Goal: Find specific page/section: Find specific page/section

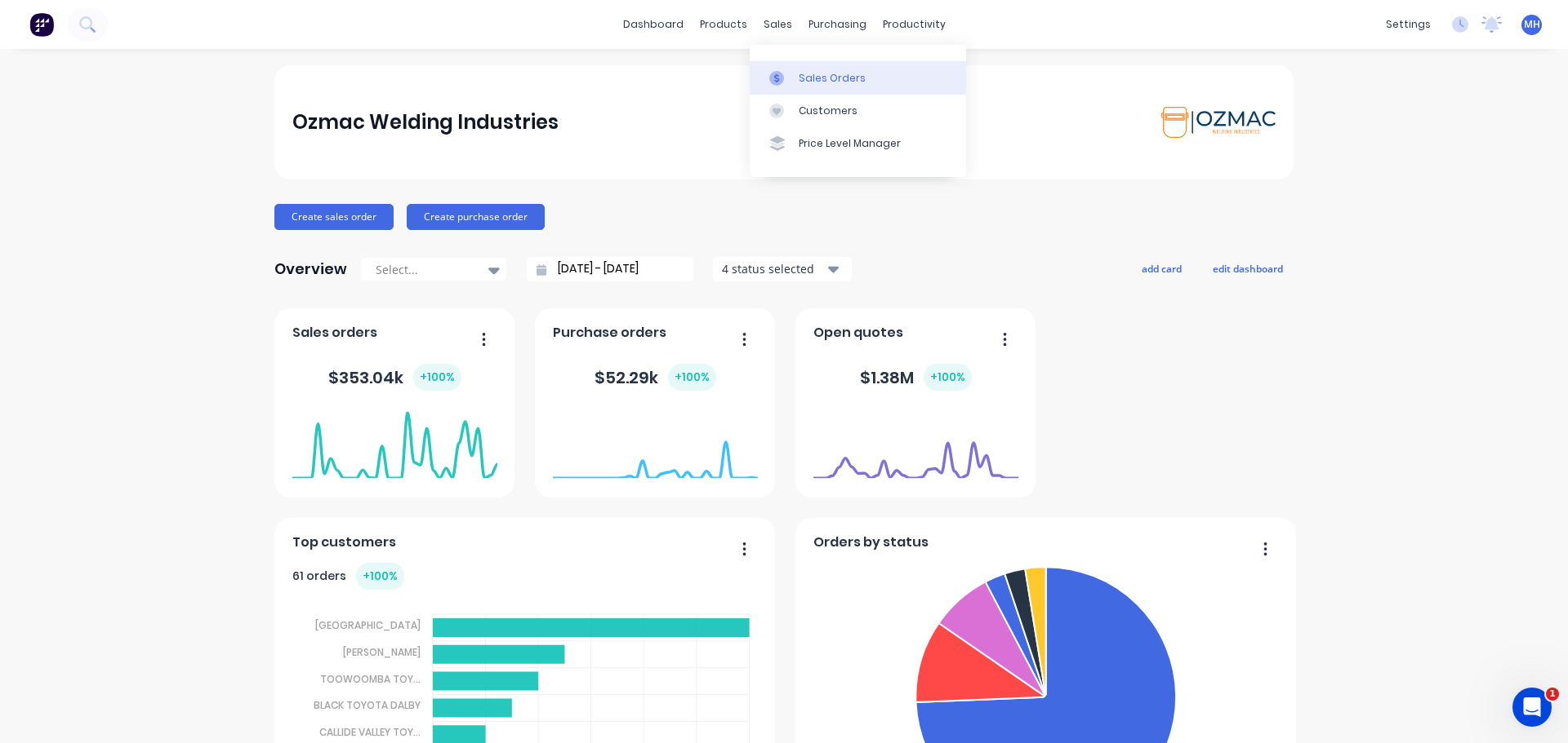
click at [808, 74] on div "Sales Orders" at bounding box center [831, 78] width 67 height 15
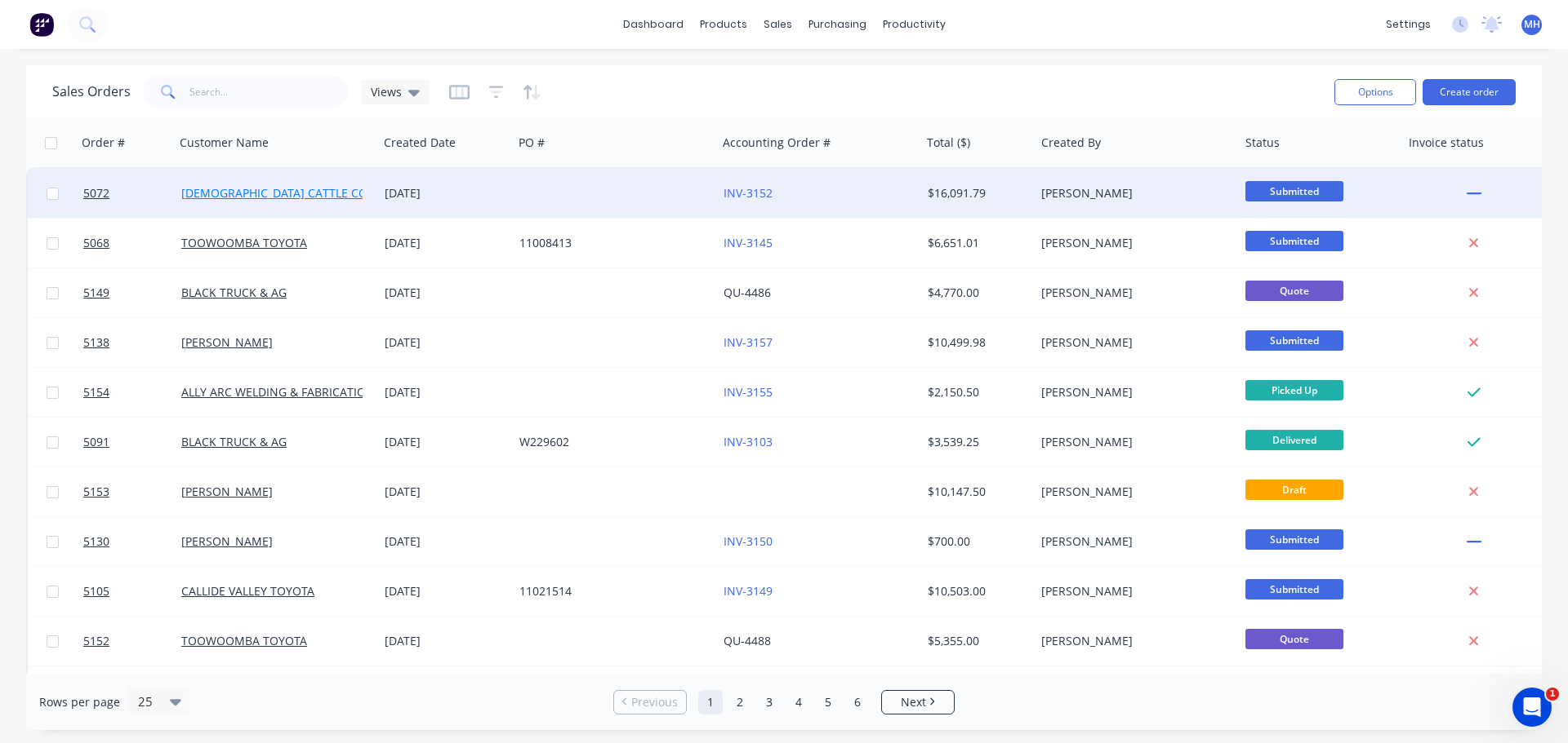
click at [293, 195] on link "CHRISTIANSEN CATTLE CO" at bounding box center [274, 193] width 186 height 16
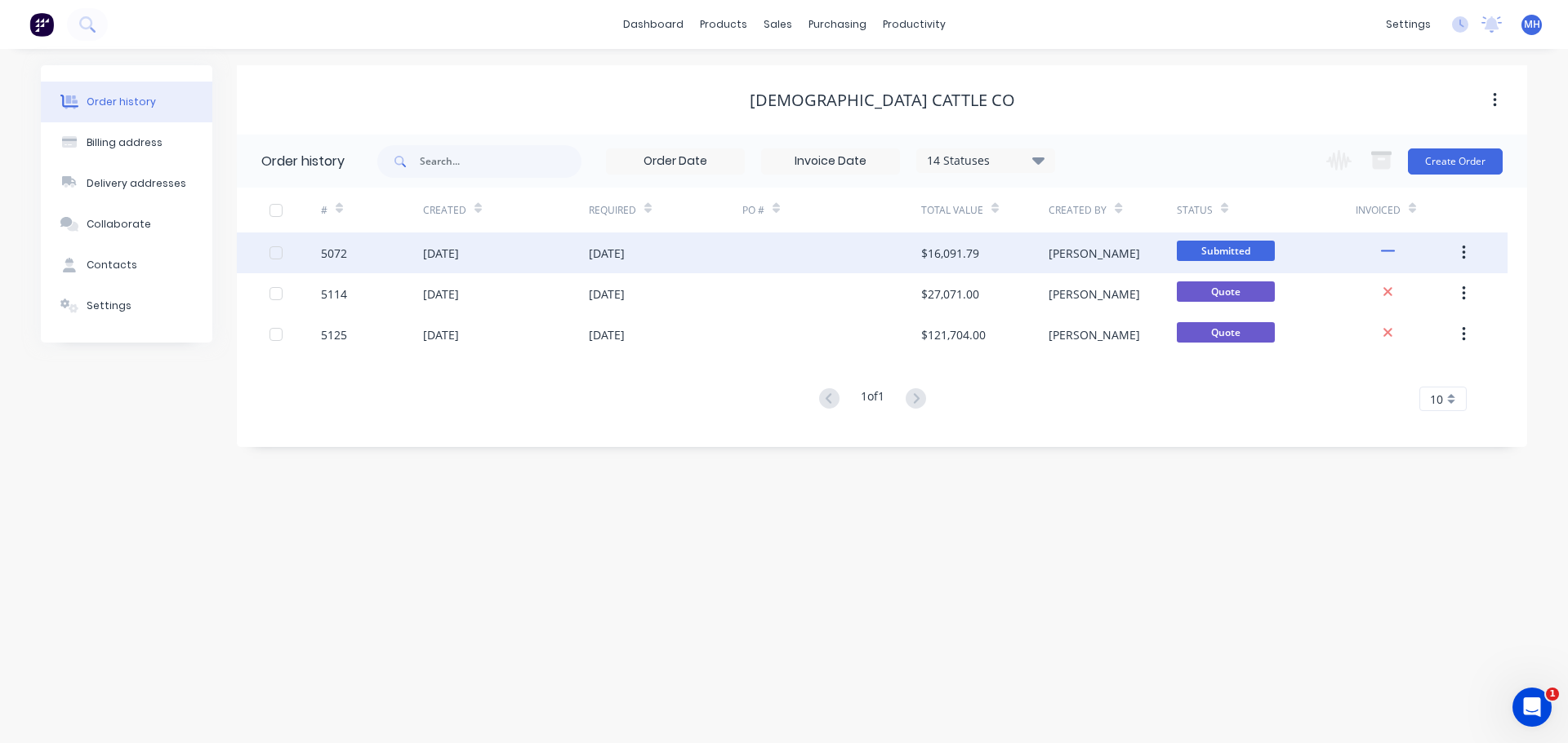
click at [459, 261] on div "05 Sep 2025" at bounding box center [440, 253] width 36 height 18
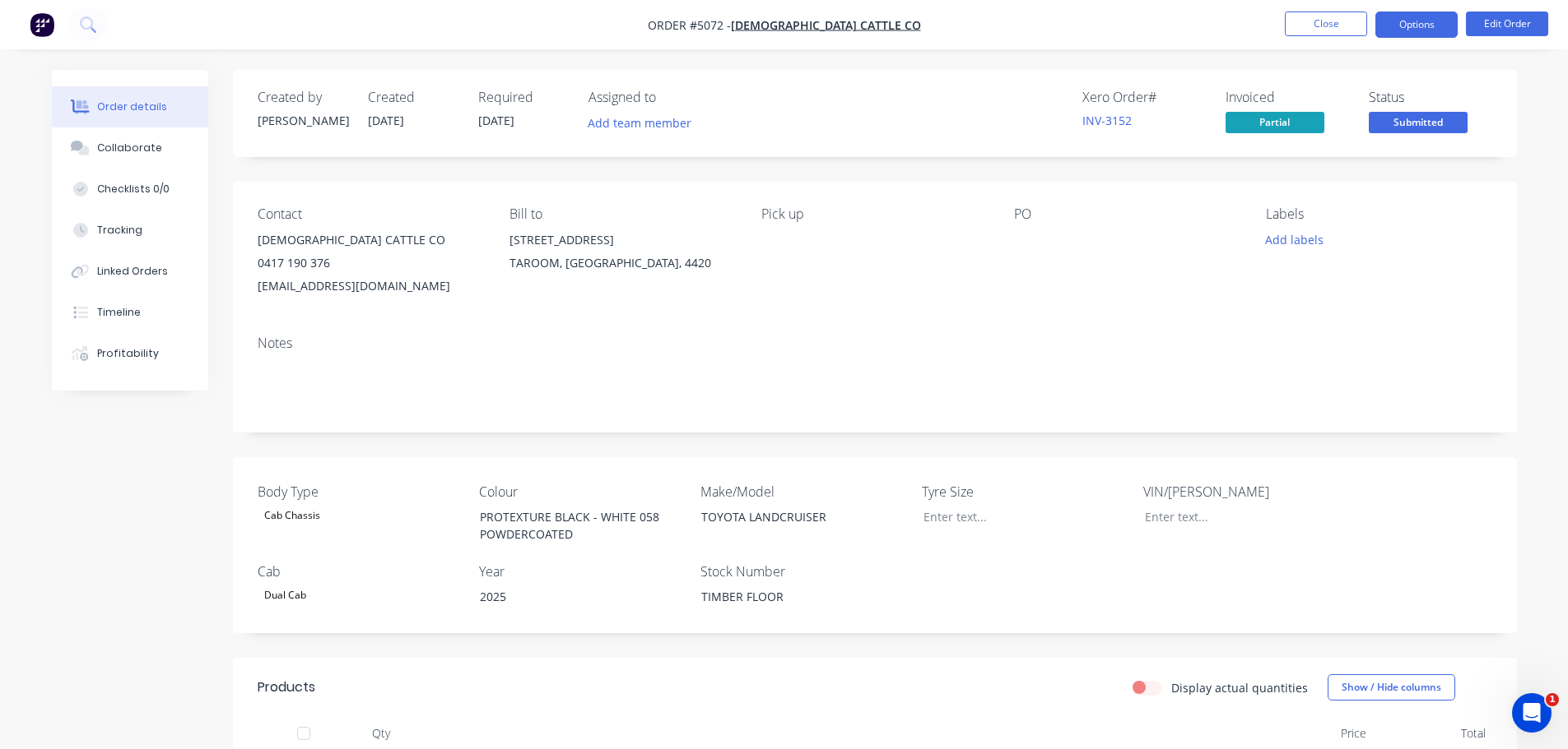
click at [1427, 23] on button "Options" at bounding box center [1416, 25] width 82 height 27
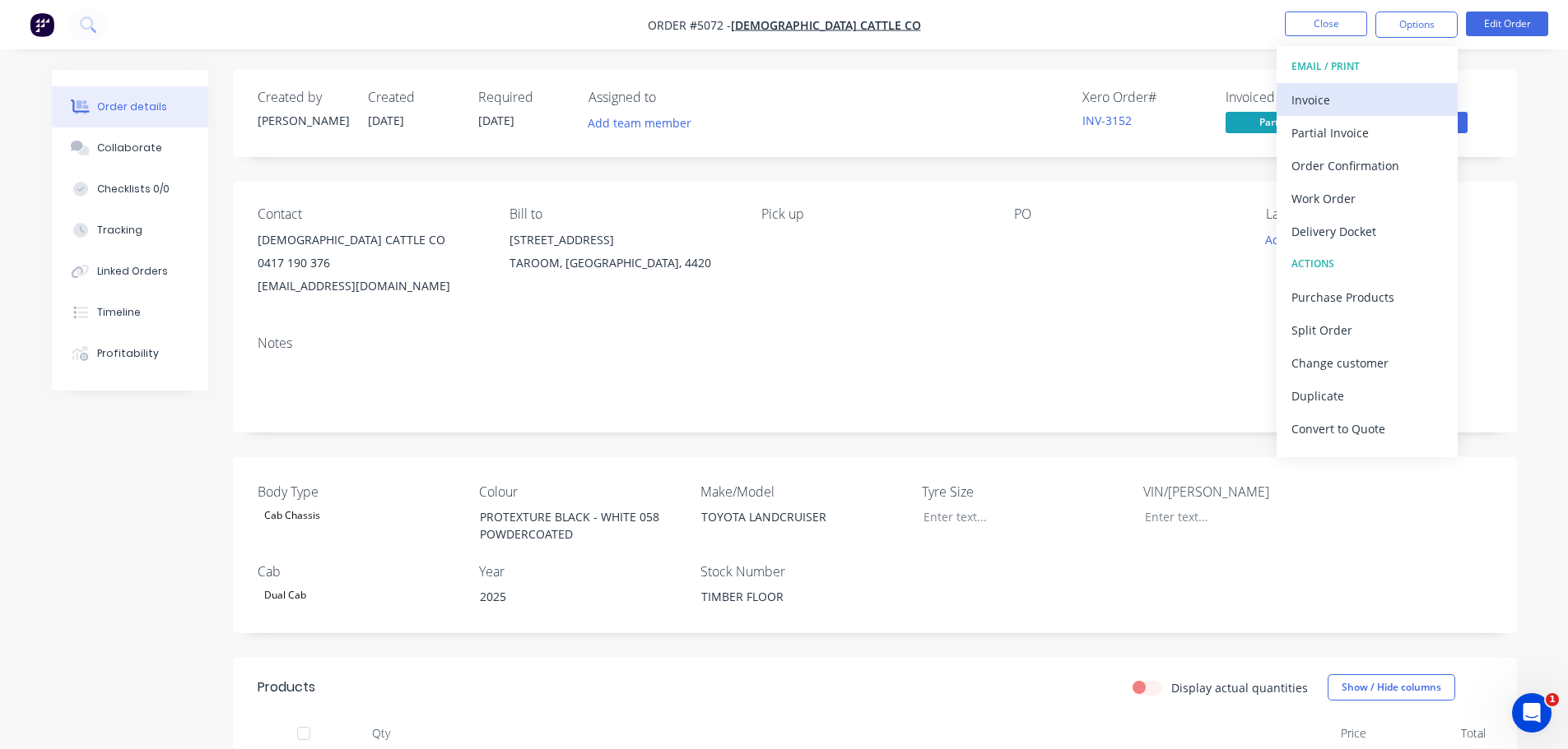
click at [1322, 103] on div "Invoice" at bounding box center [1368, 100] width 152 height 24
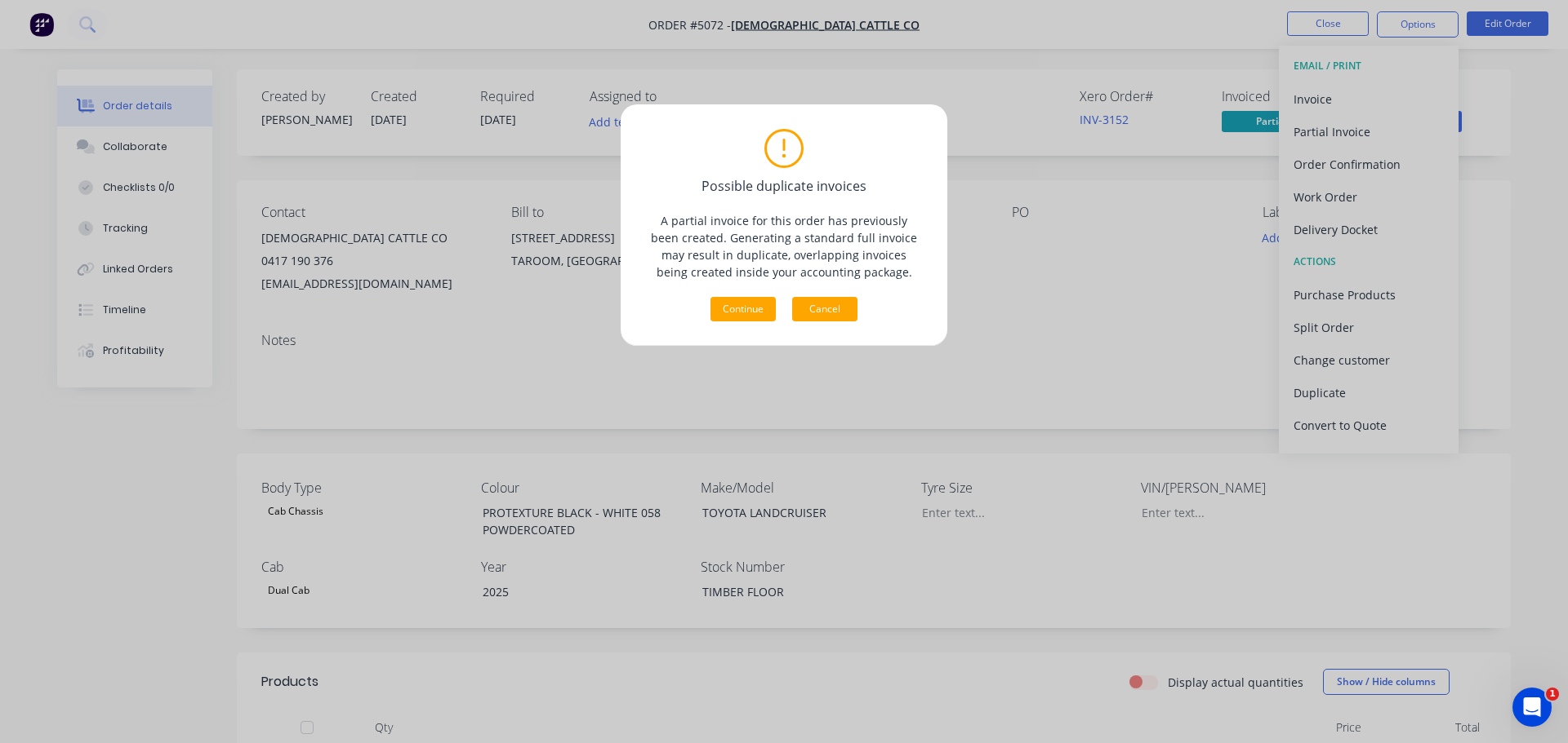
click at [830, 302] on button "Cancel" at bounding box center [825, 309] width 66 height 24
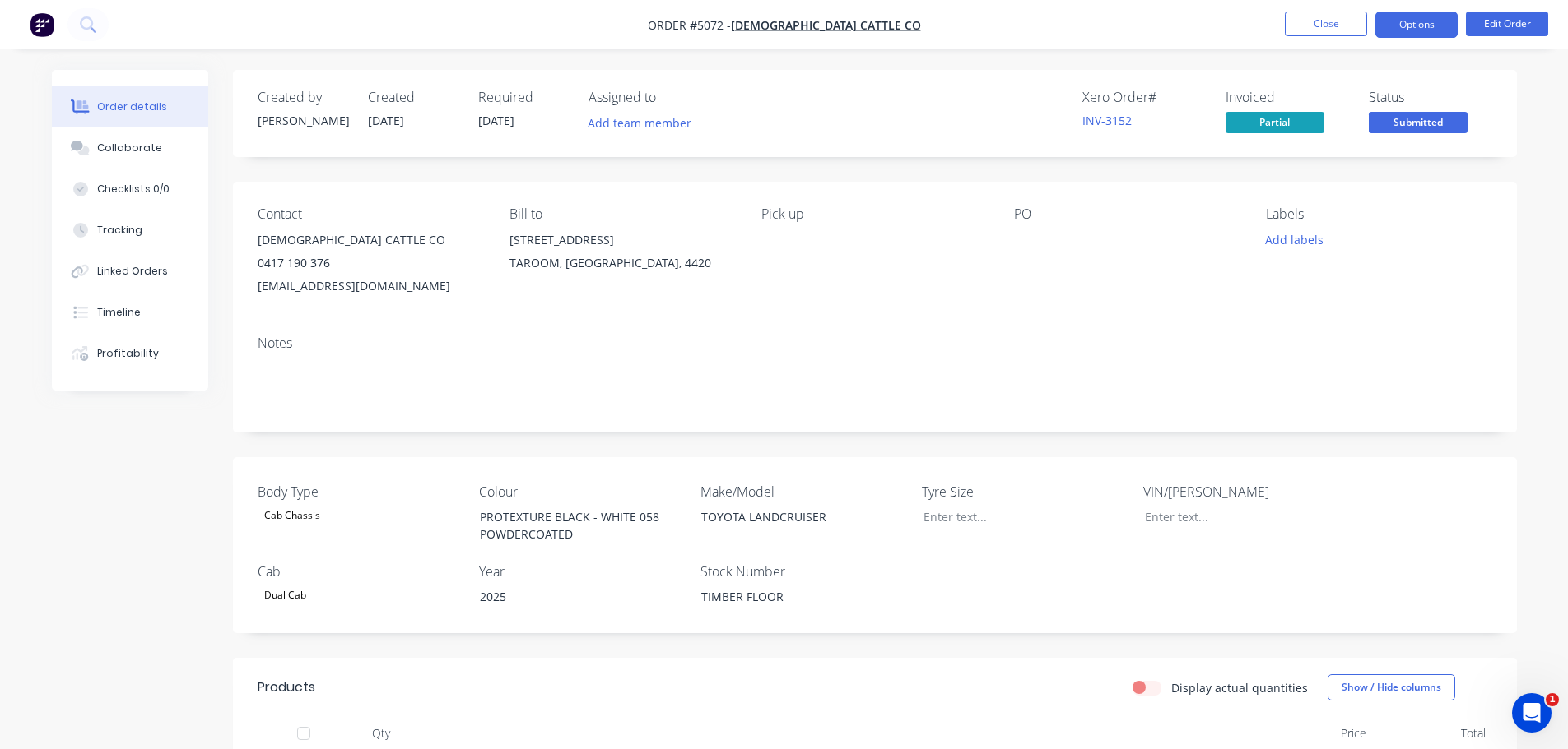
click at [1402, 25] on button "Options" at bounding box center [1416, 25] width 82 height 27
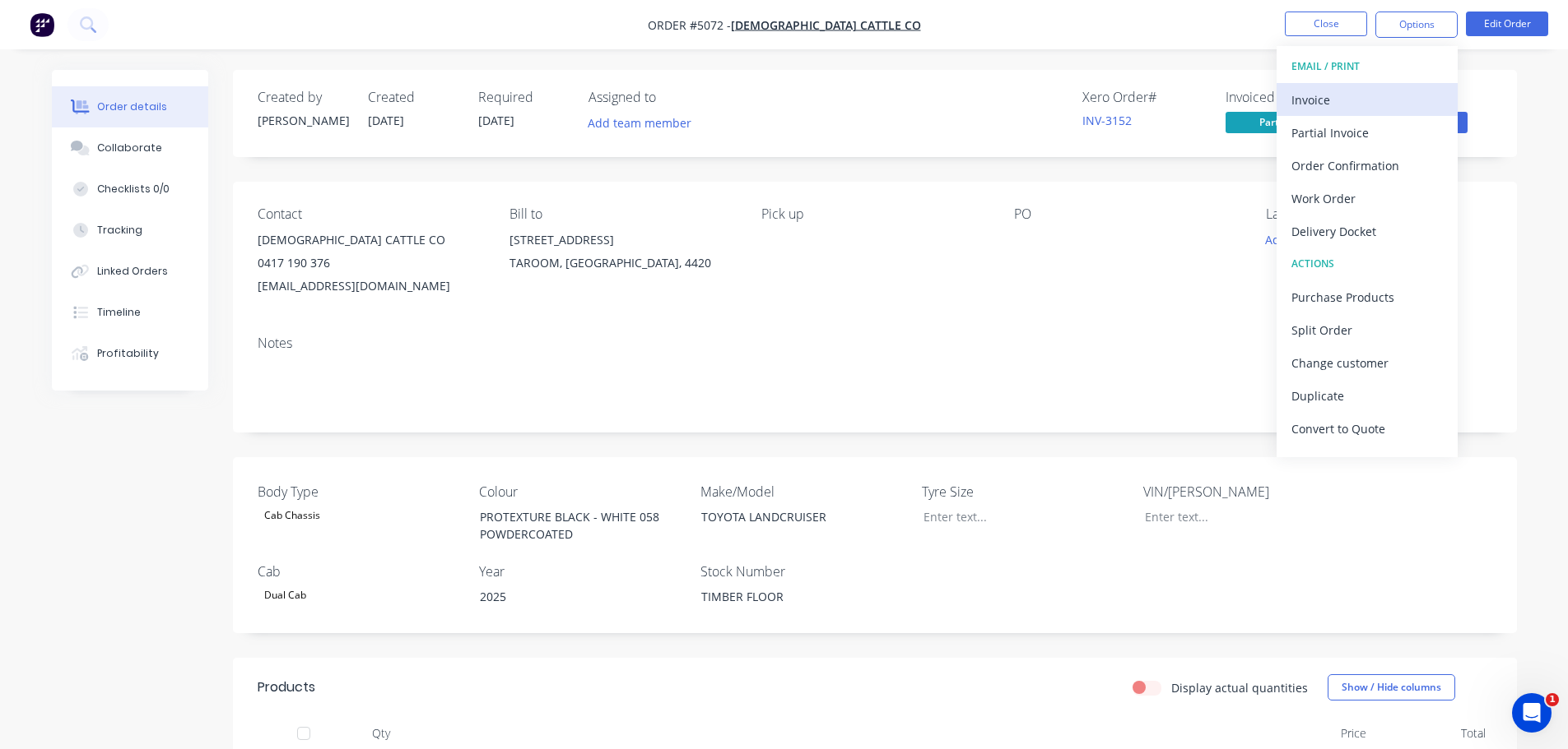
click at [1383, 93] on div "Invoice" at bounding box center [1368, 100] width 152 height 24
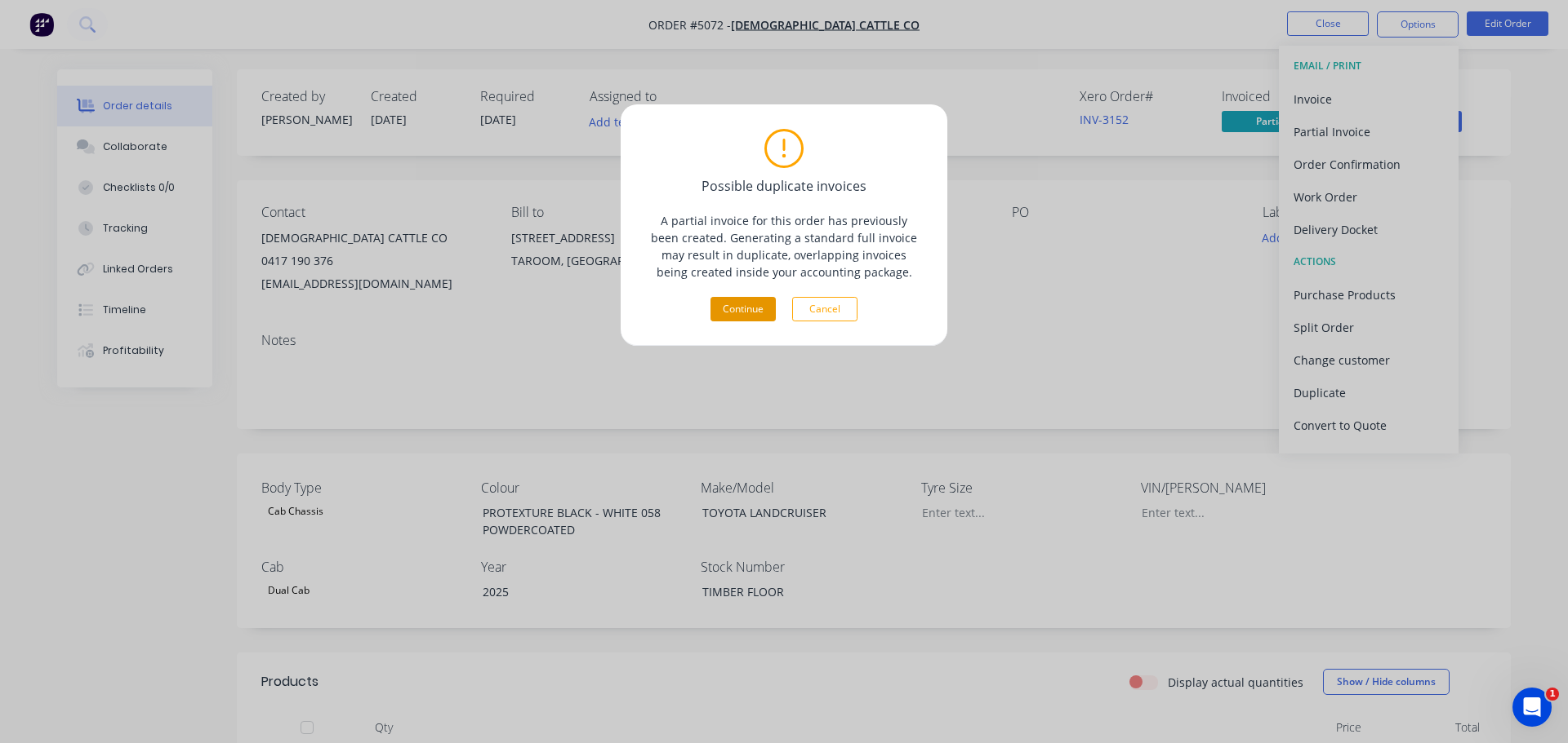
click at [746, 318] on button "Continue" at bounding box center [742, 309] width 66 height 24
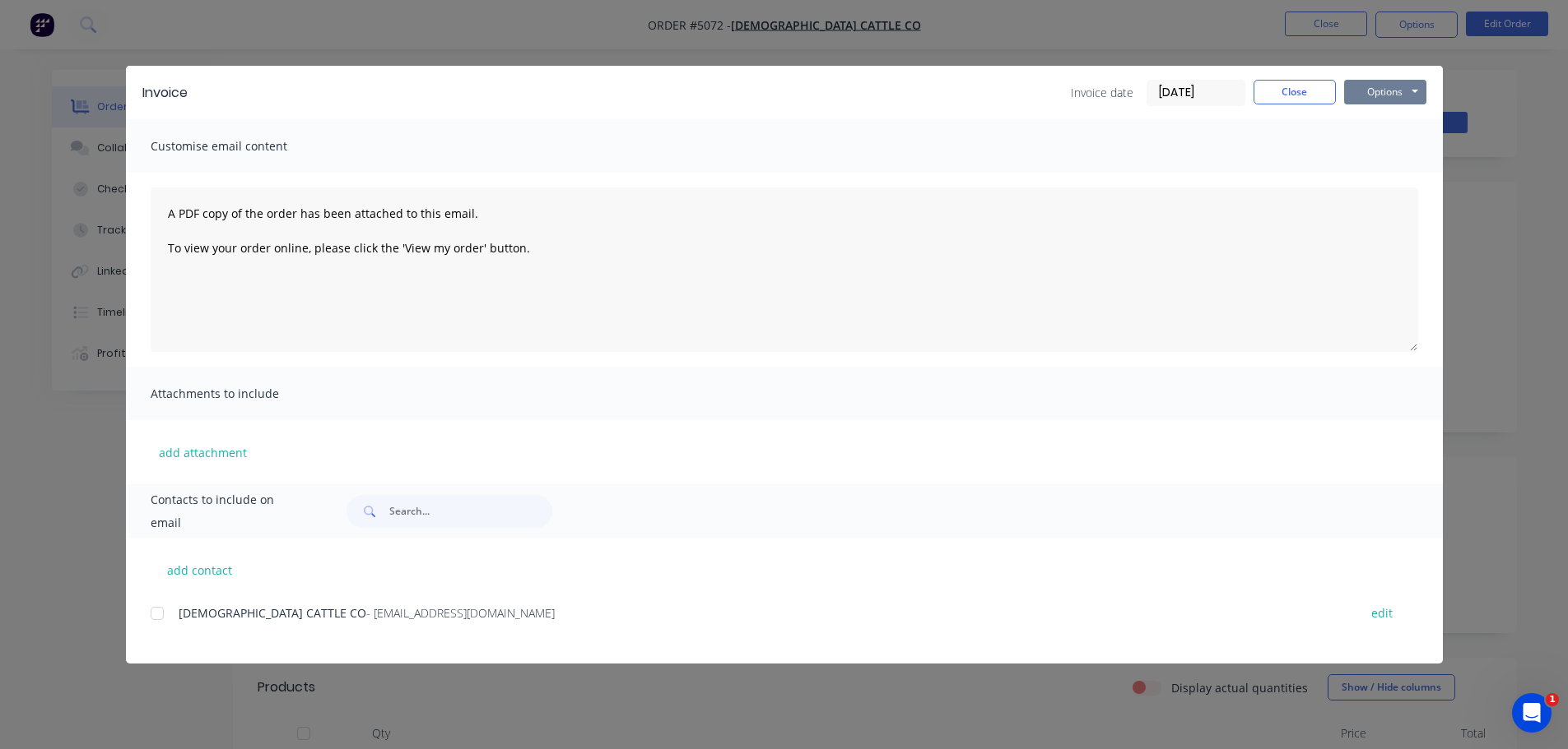
click at [1392, 93] on button "Options" at bounding box center [1385, 92] width 82 height 25
click at [1383, 122] on button "Preview" at bounding box center [1396, 121] width 106 height 28
click at [152, 614] on div at bounding box center [157, 613] width 33 height 33
click at [1371, 96] on button "Options" at bounding box center [1385, 92] width 82 height 25
click at [1388, 171] on button "Email" at bounding box center [1396, 175] width 106 height 28
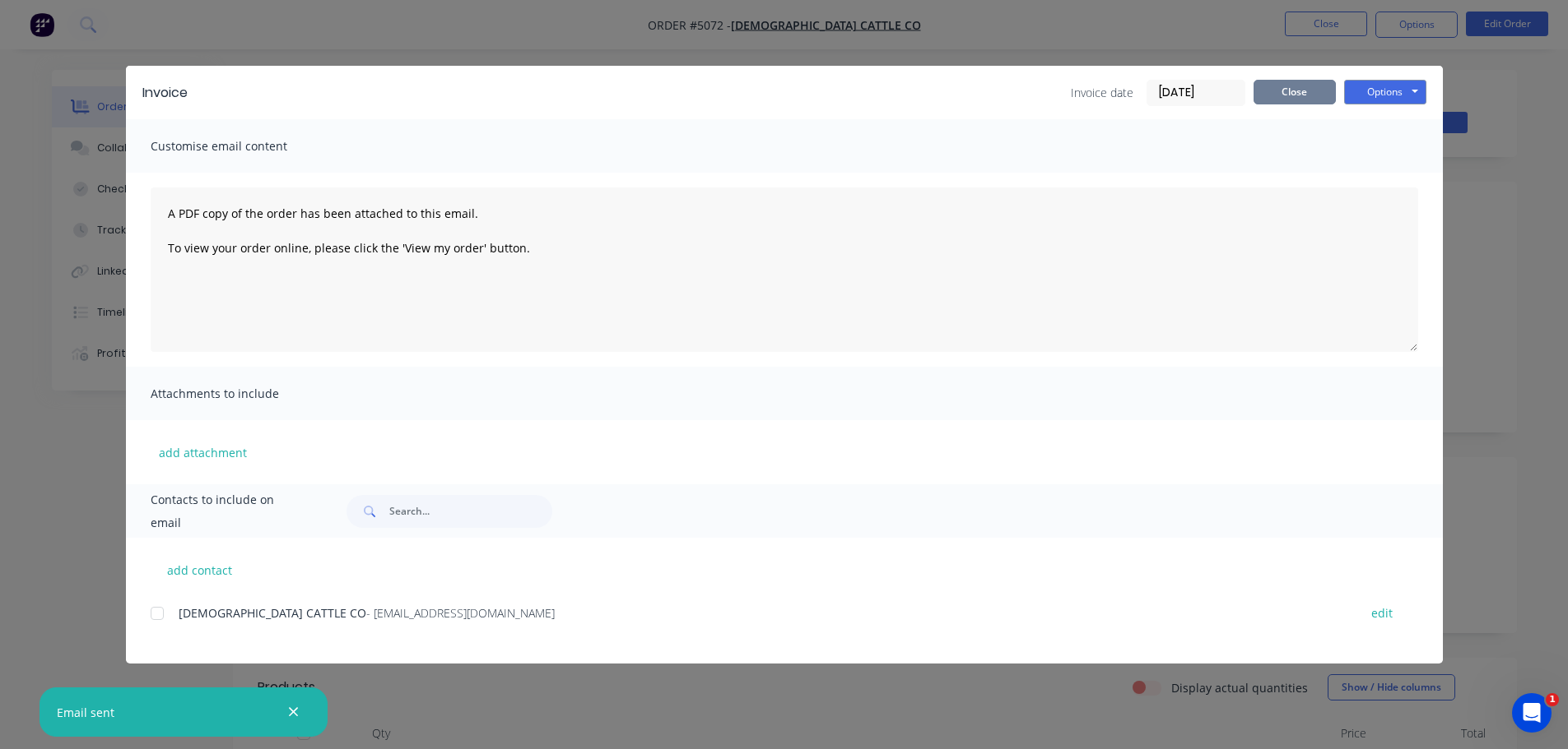
click at [1269, 87] on button "Close" at bounding box center [1294, 92] width 82 height 25
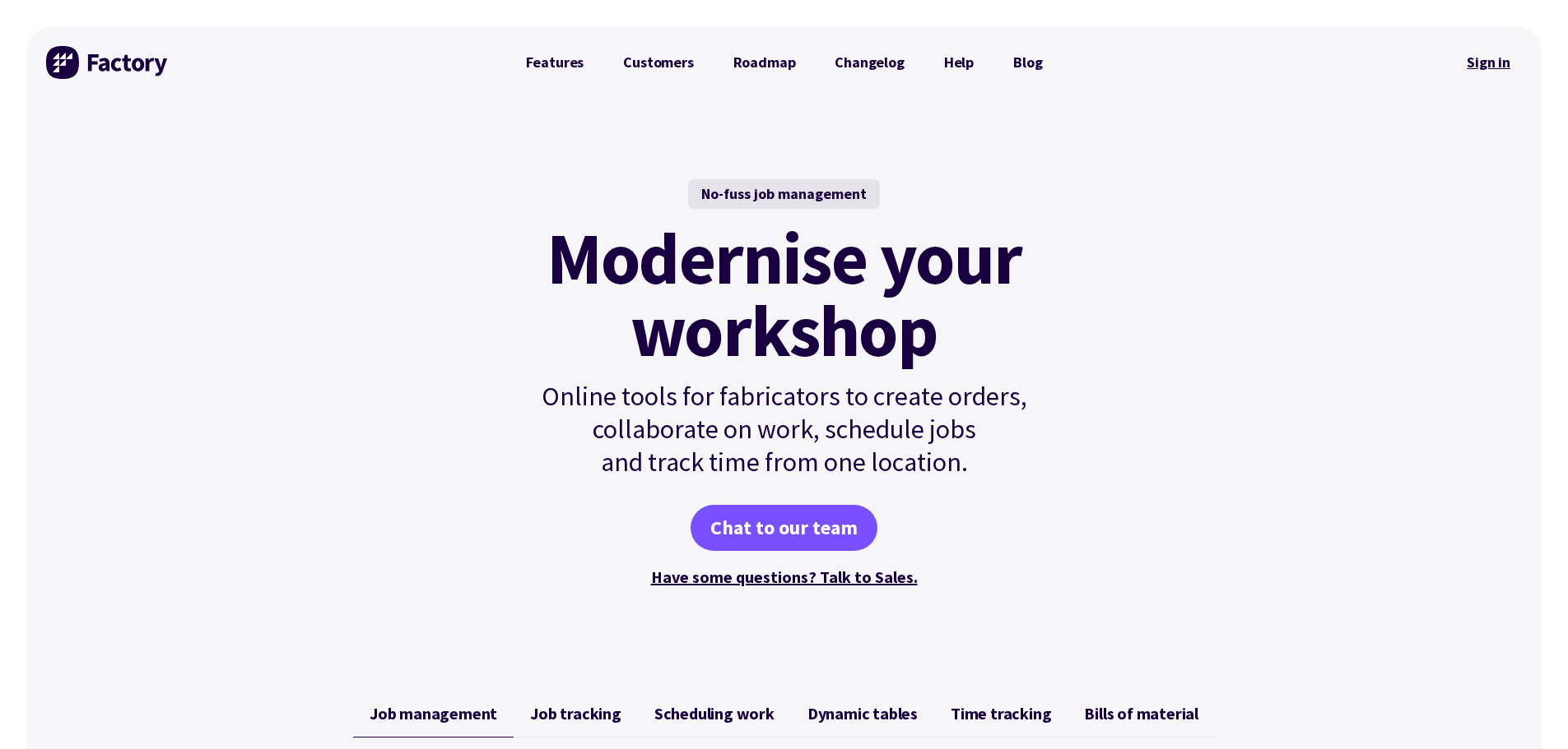
click at [1486, 60] on link "Sign in" at bounding box center [1489, 62] width 67 height 37
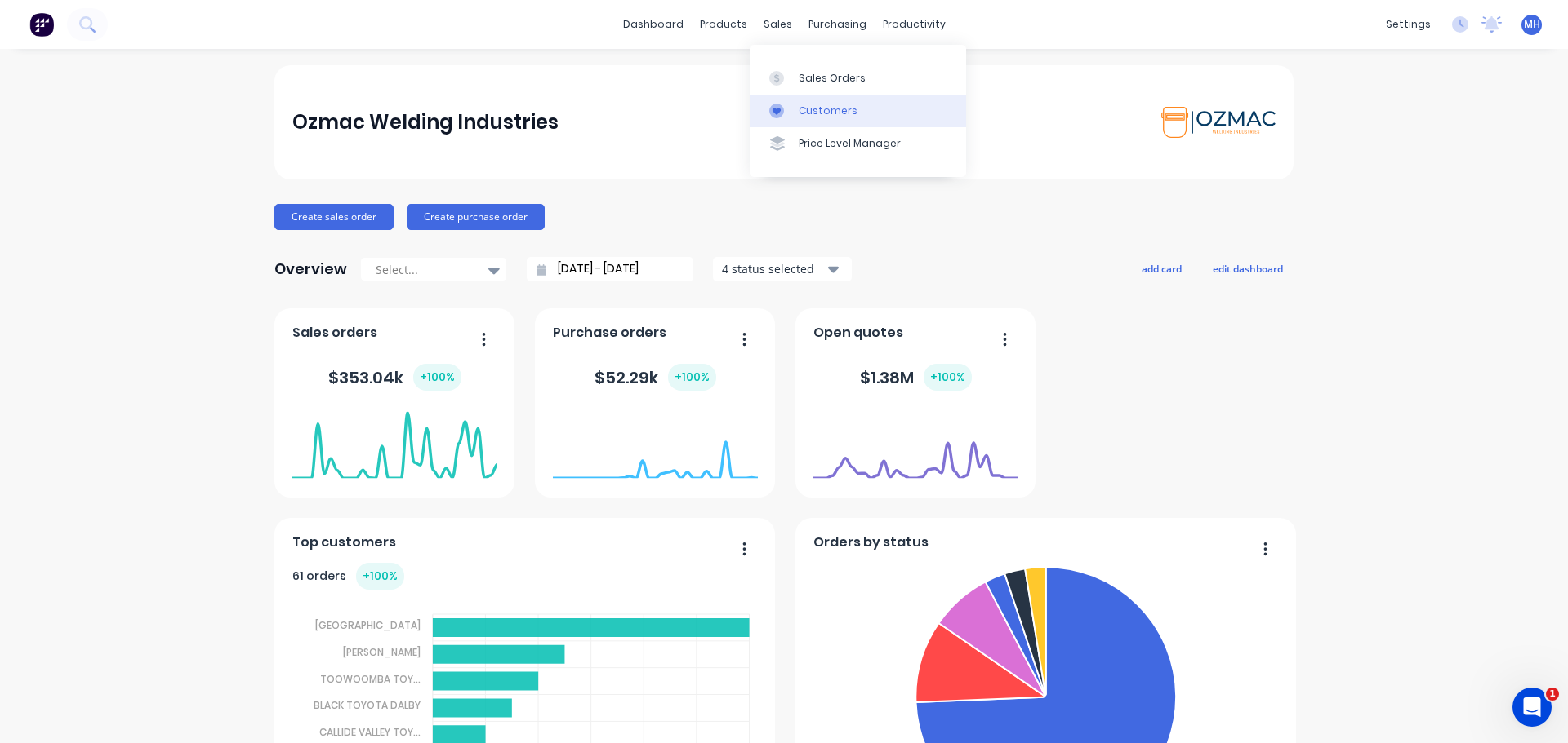
click at [826, 111] on div "Customers" at bounding box center [828, 110] width 59 height 15
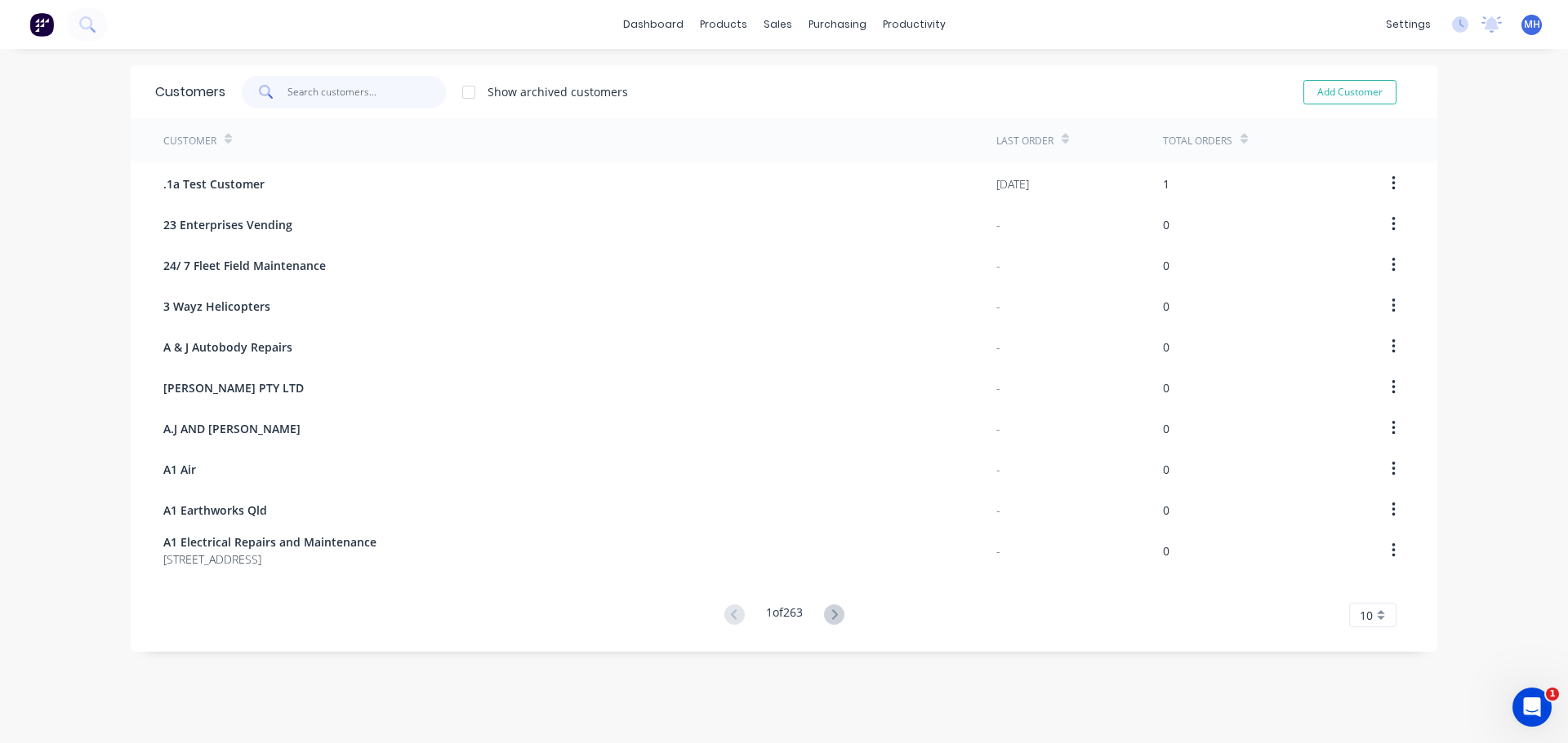
click at [312, 98] on input "text" at bounding box center [367, 92] width 159 height 32
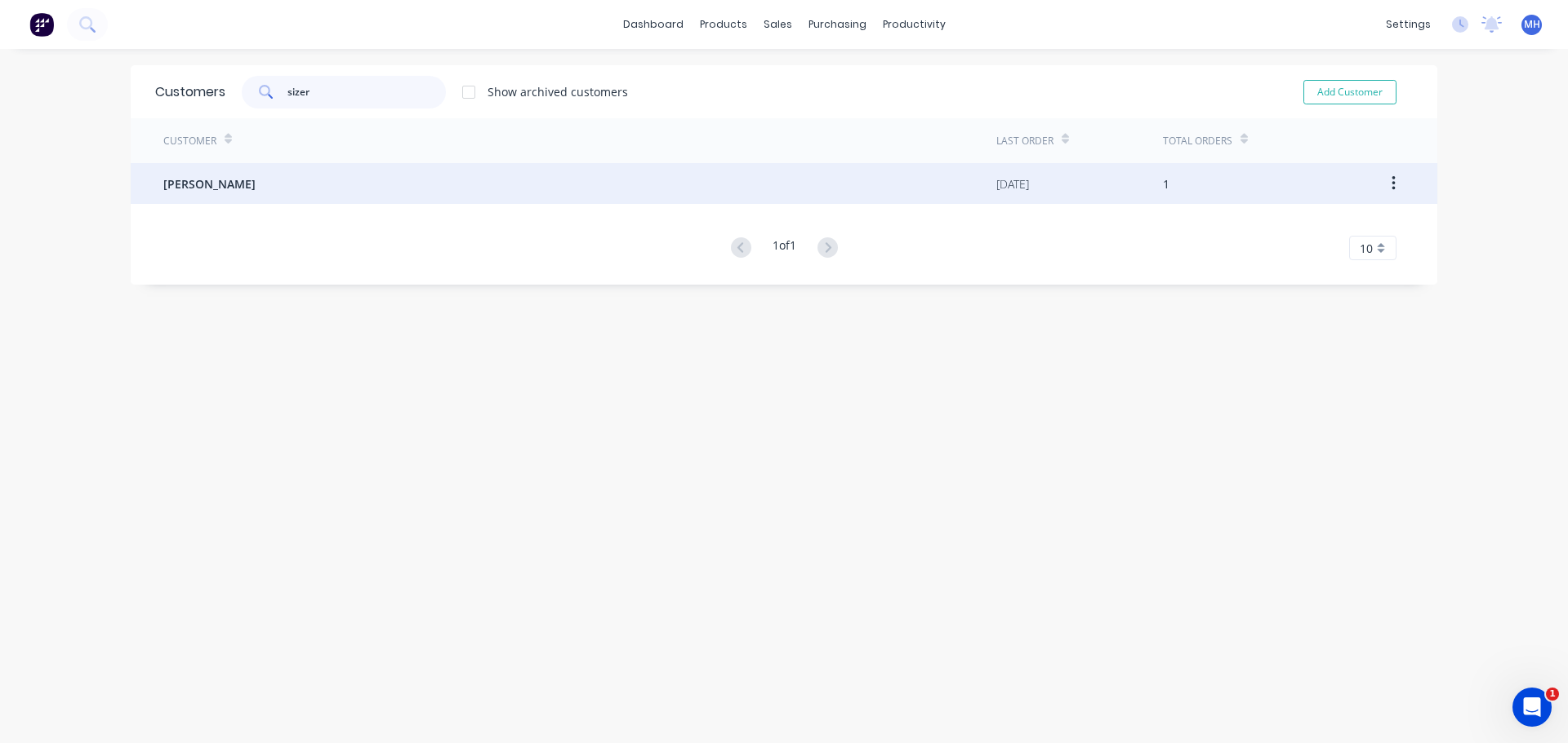
type input "sizer"
click at [196, 185] on span "Chris Sizer" at bounding box center [209, 184] width 92 height 18
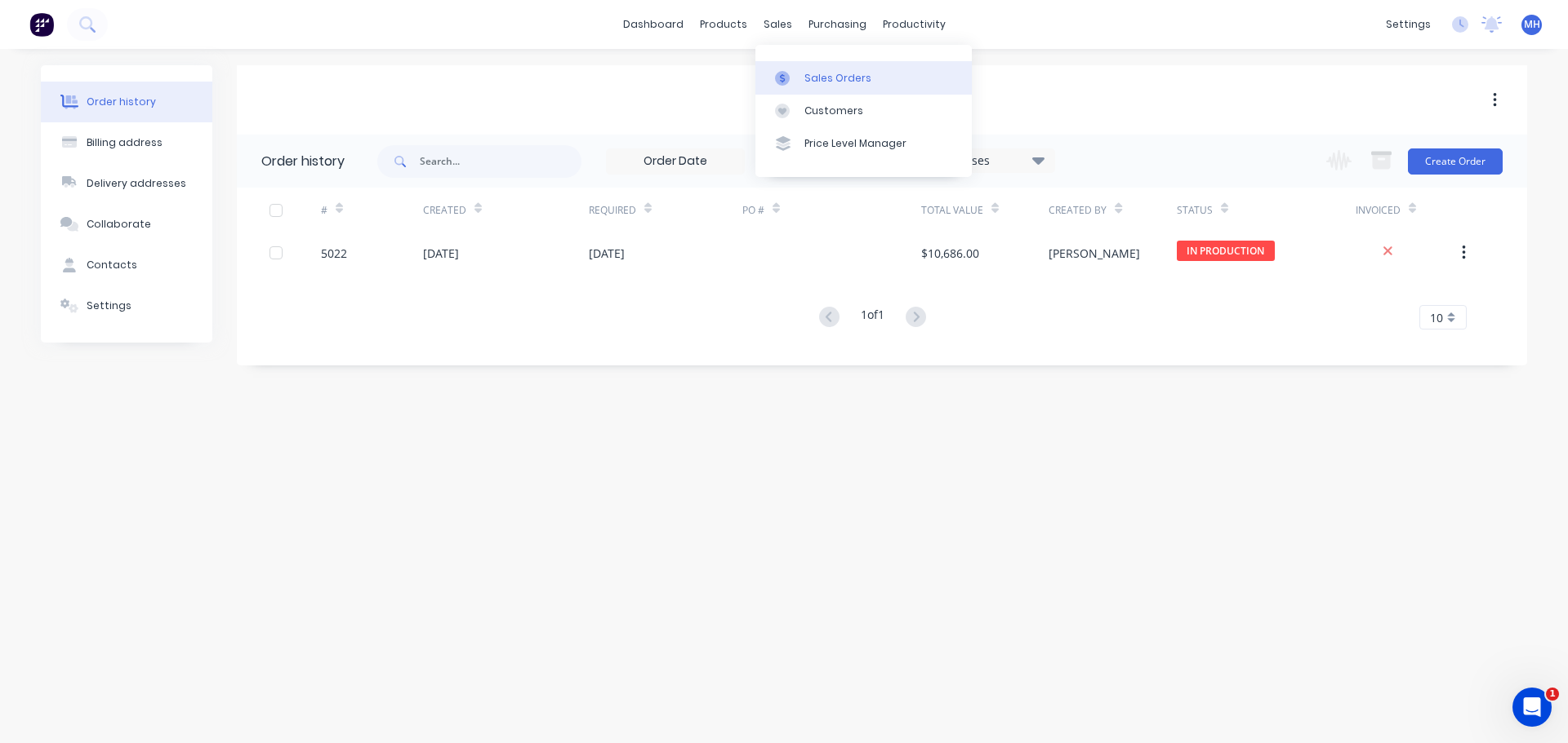
click at [821, 73] on div "Sales Orders" at bounding box center [837, 78] width 67 height 15
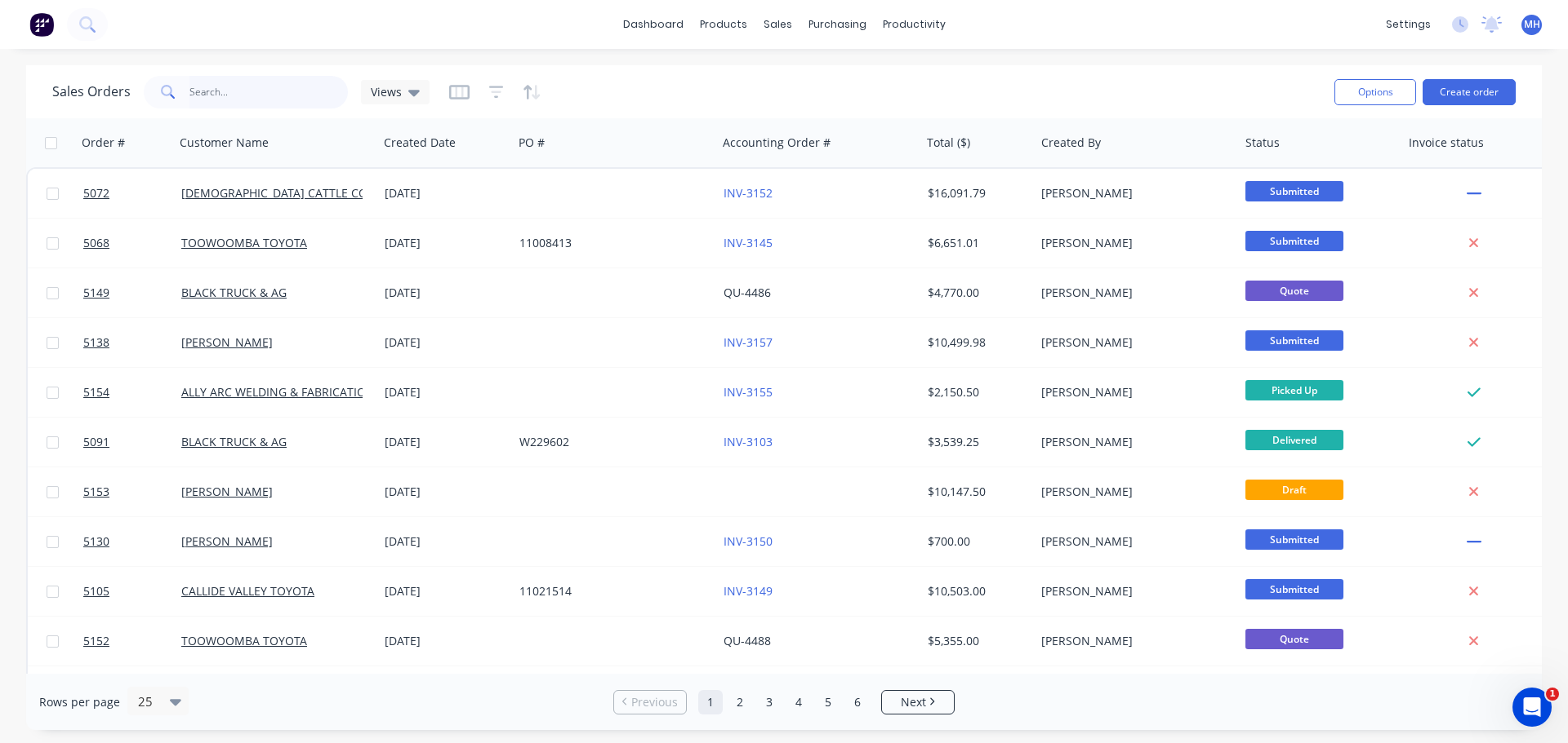
click at [239, 92] on input "text" at bounding box center [269, 92] width 159 height 32
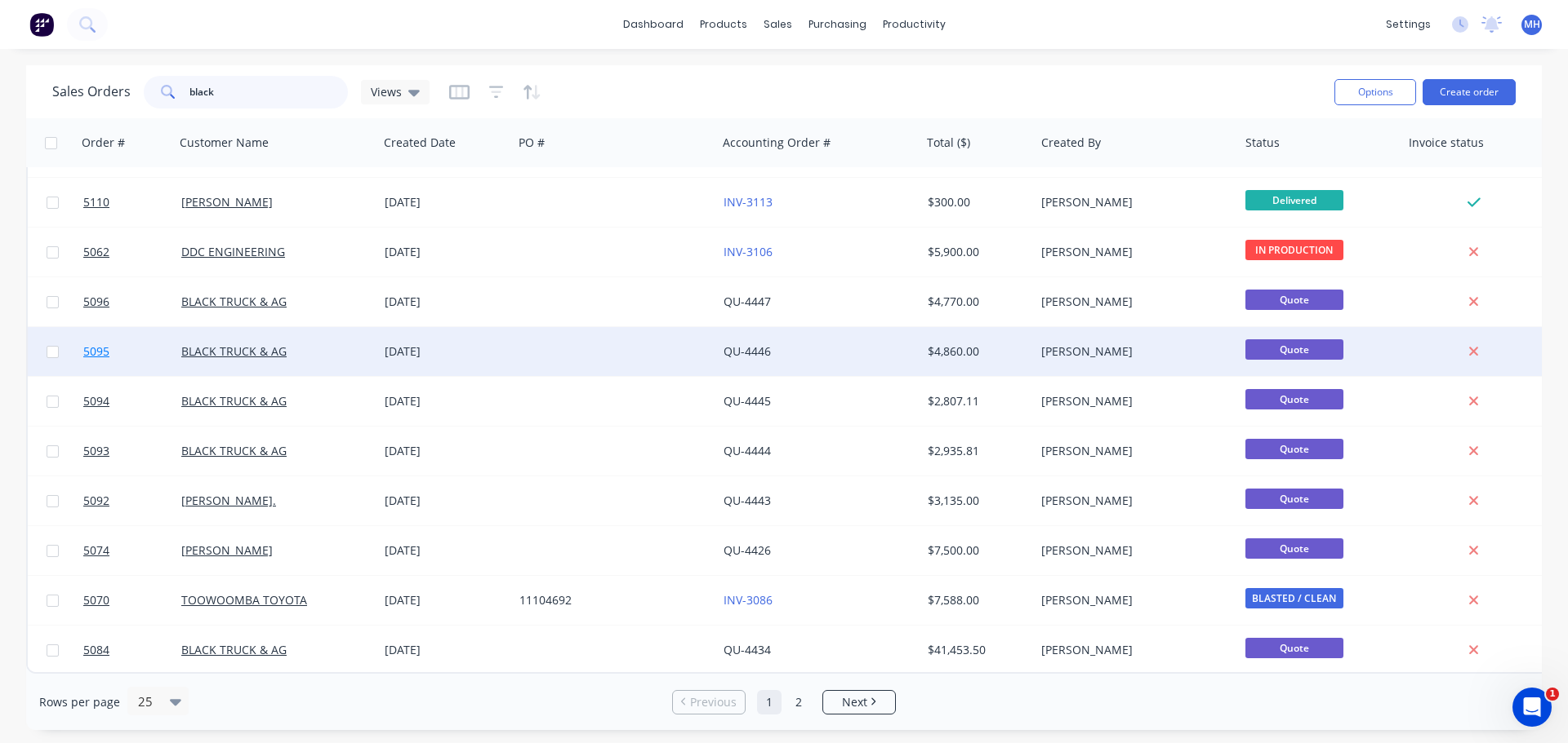
scroll to position [746, 0]
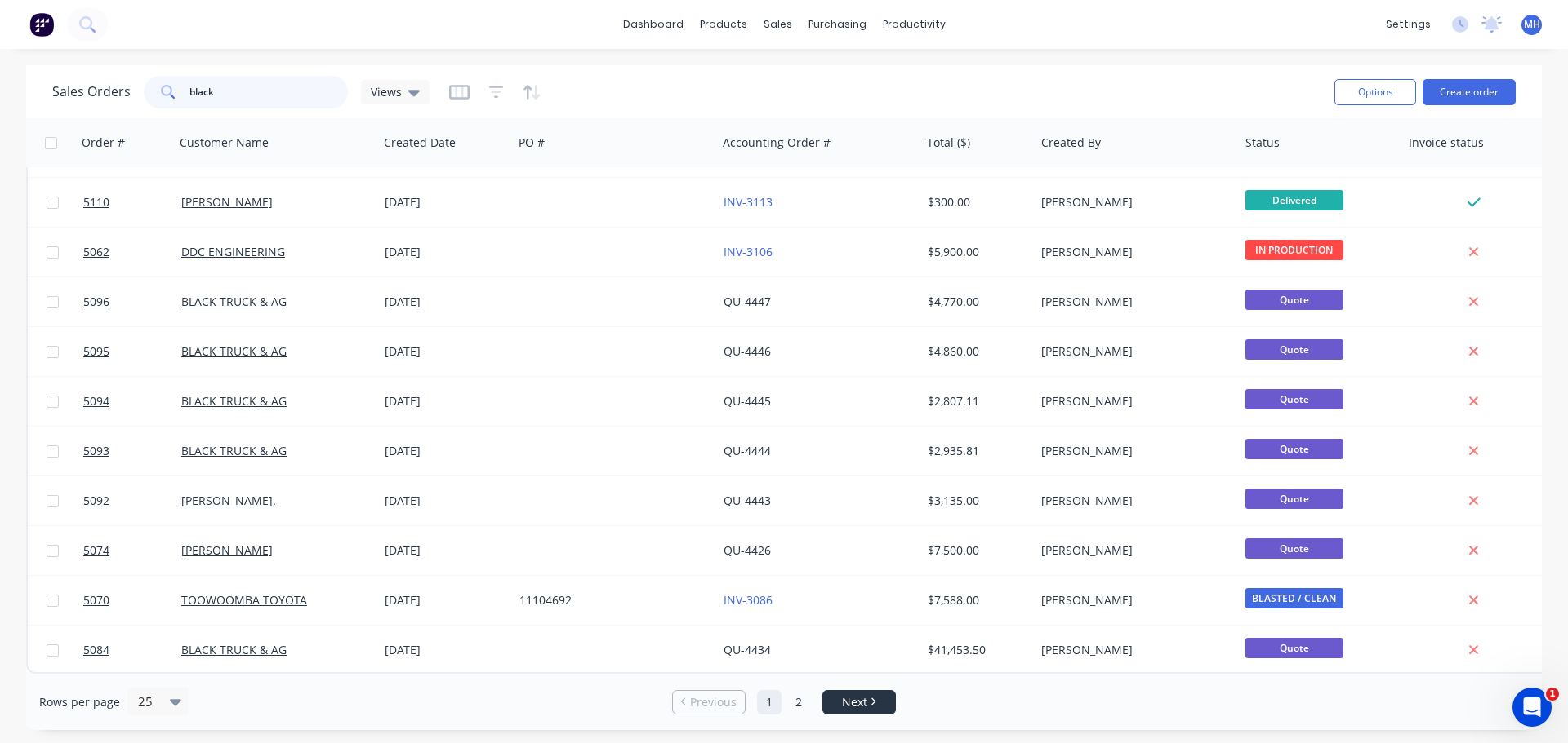
type input "black"
click at [855, 700] on span "Next" at bounding box center [855, 702] width 25 height 17
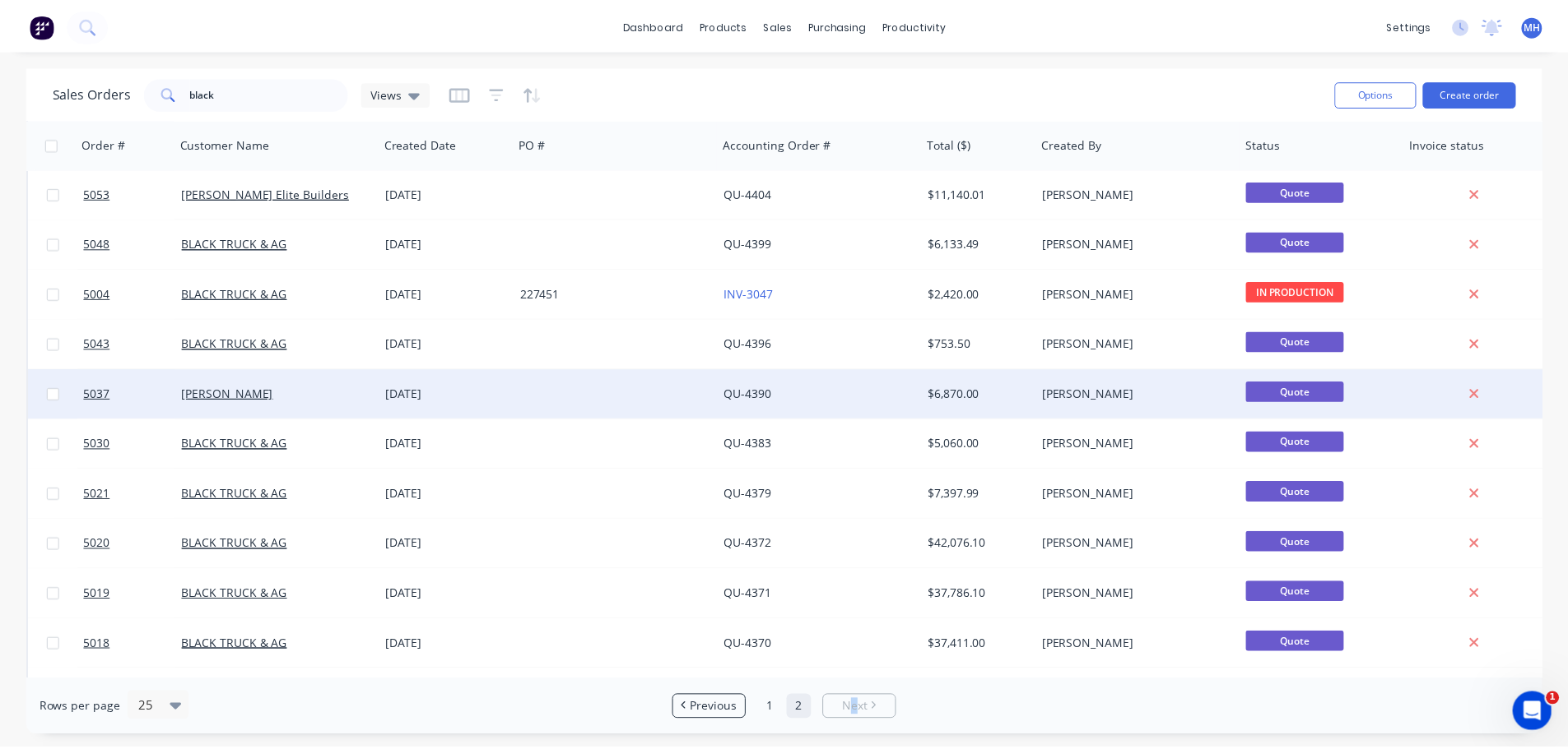
scroll to position [165, 0]
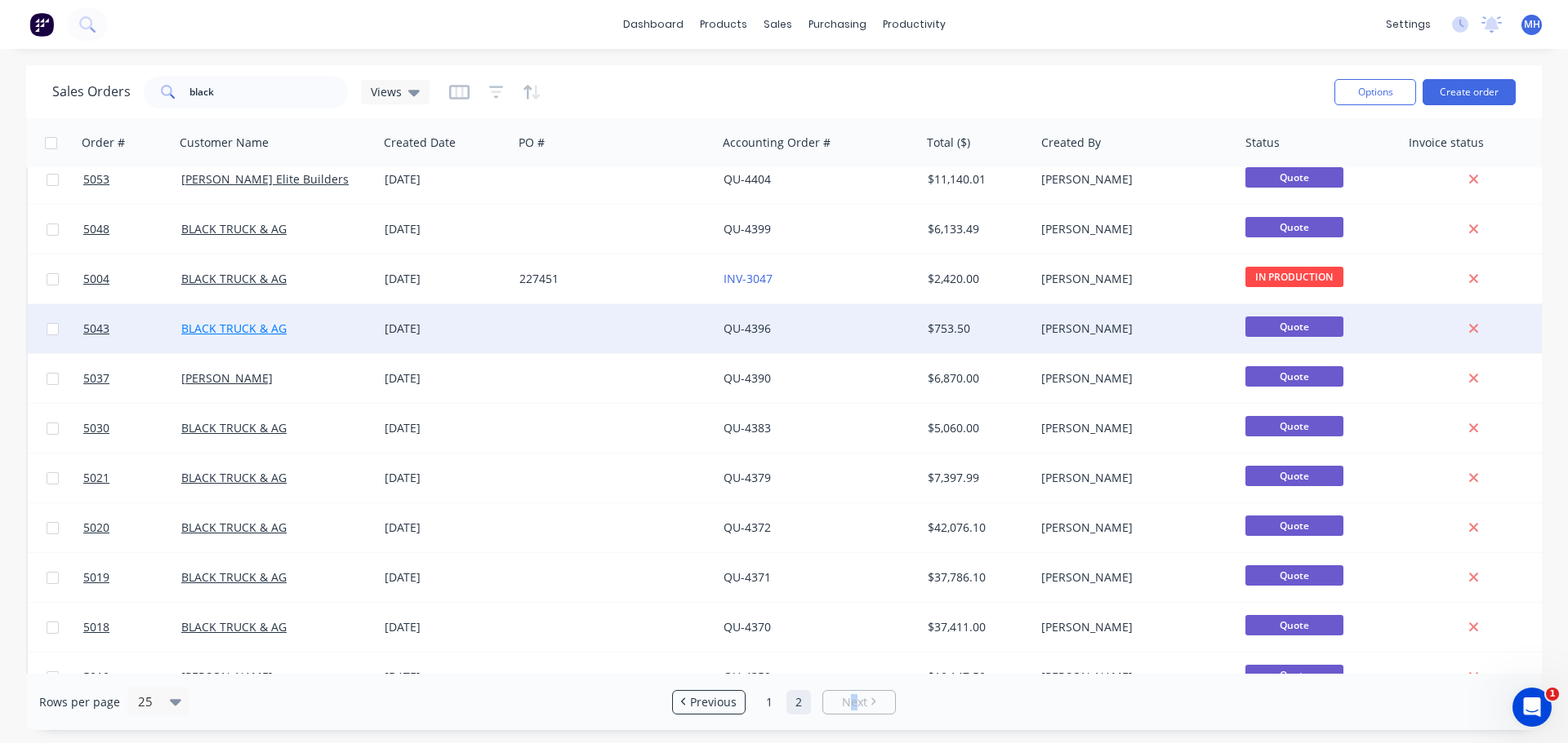
click at [264, 333] on link "BLACK TRUCK & AG" at bounding box center [234, 328] width 106 height 16
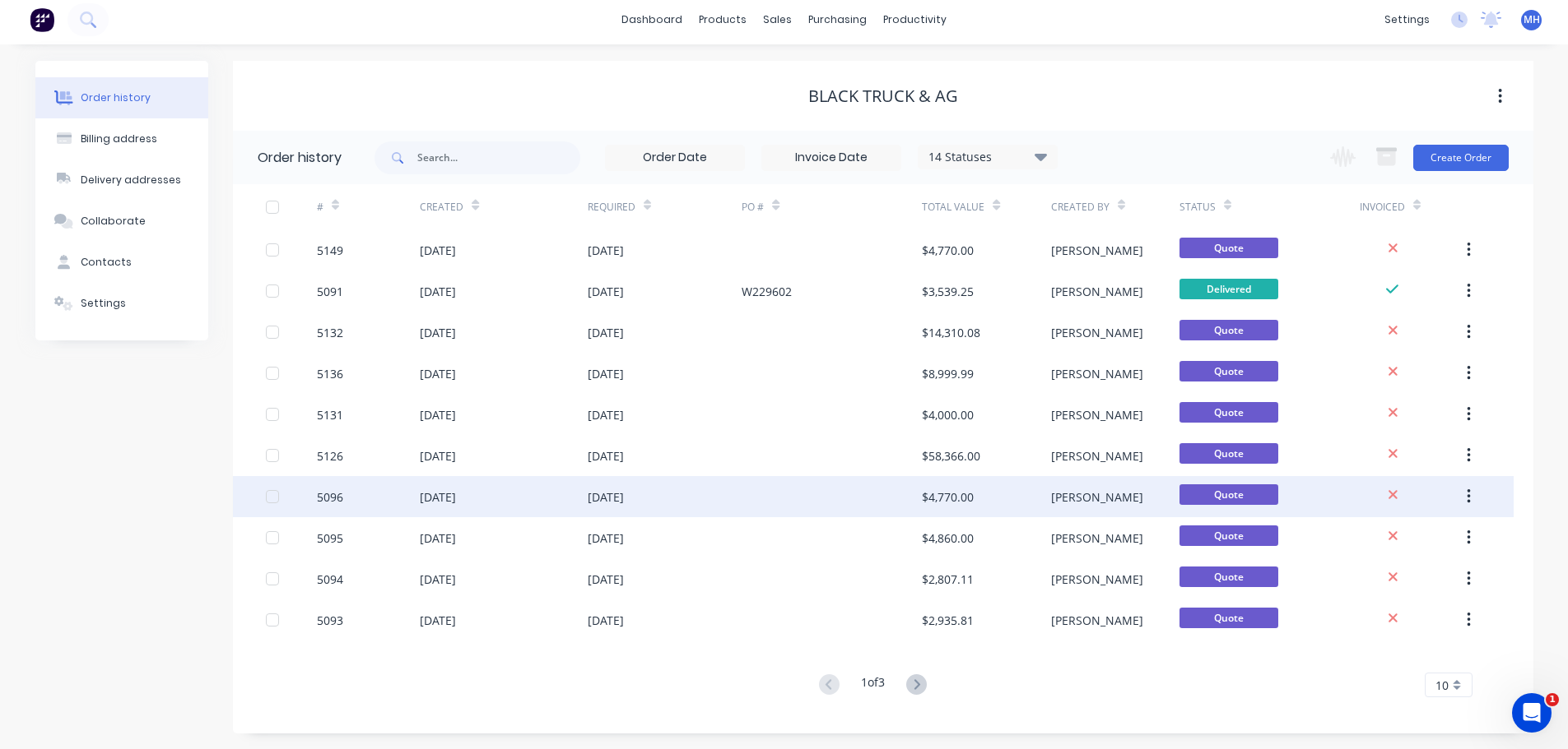
scroll to position [6, 0]
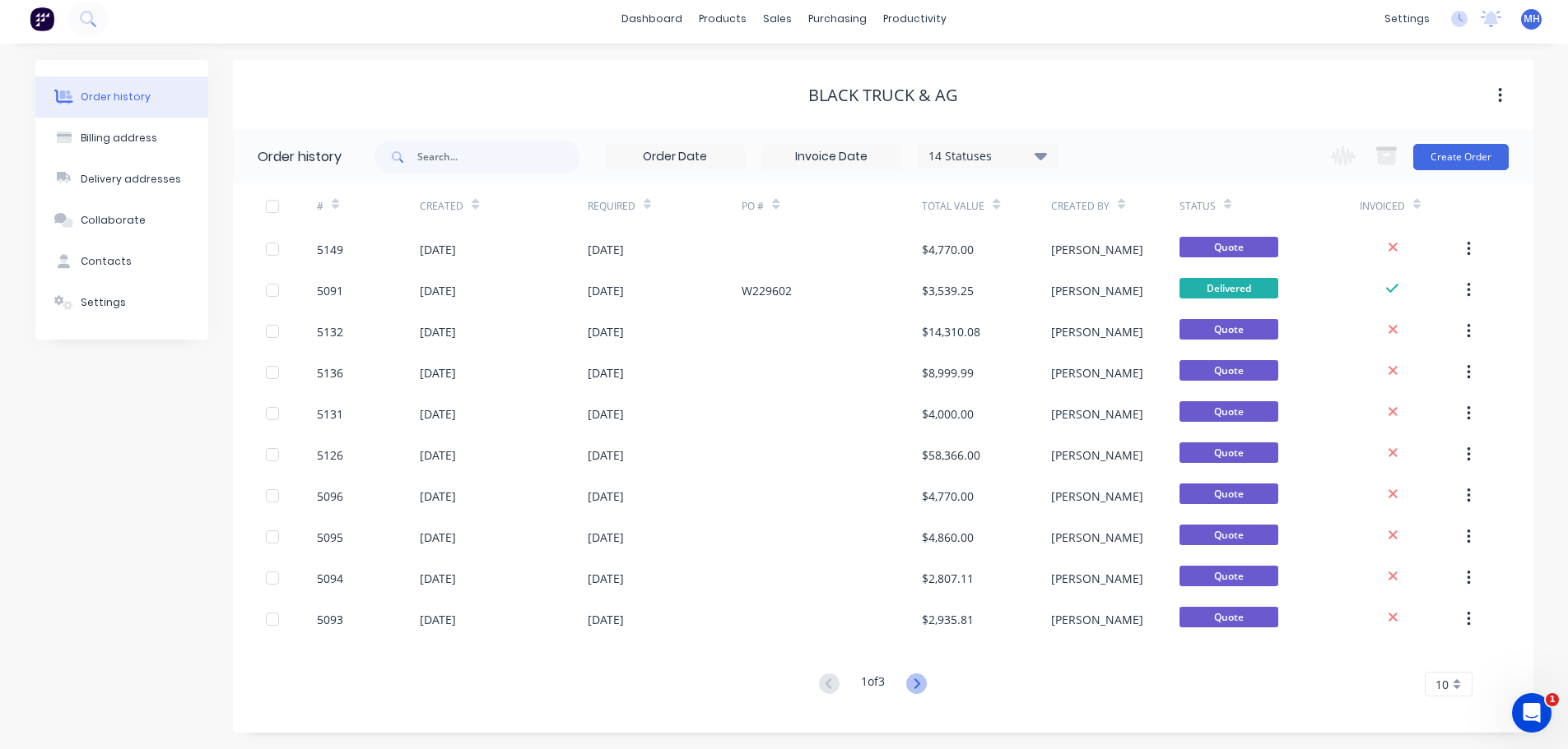
click at [927, 680] on icon at bounding box center [916, 684] width 21 height 21
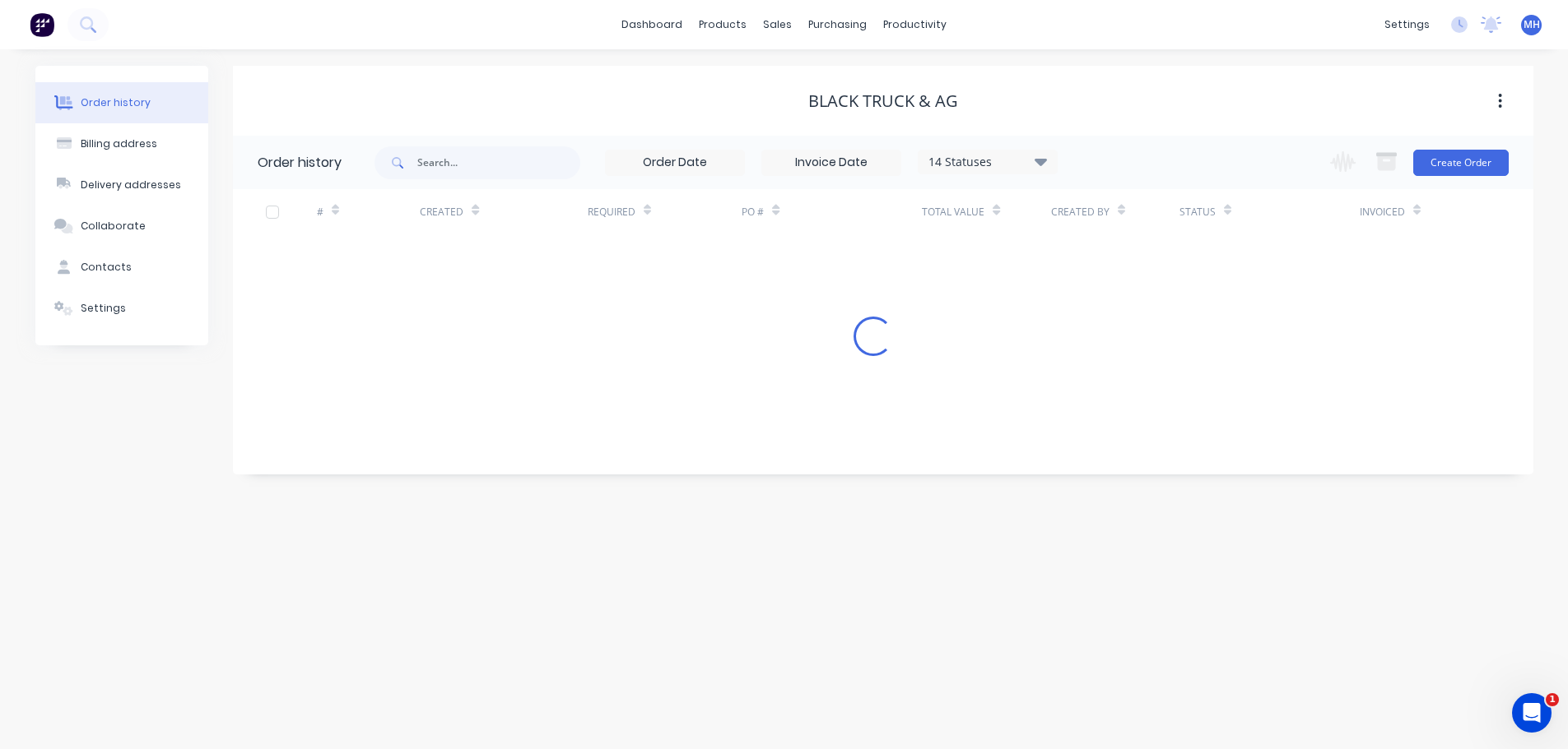
scroll to position [0, 0]
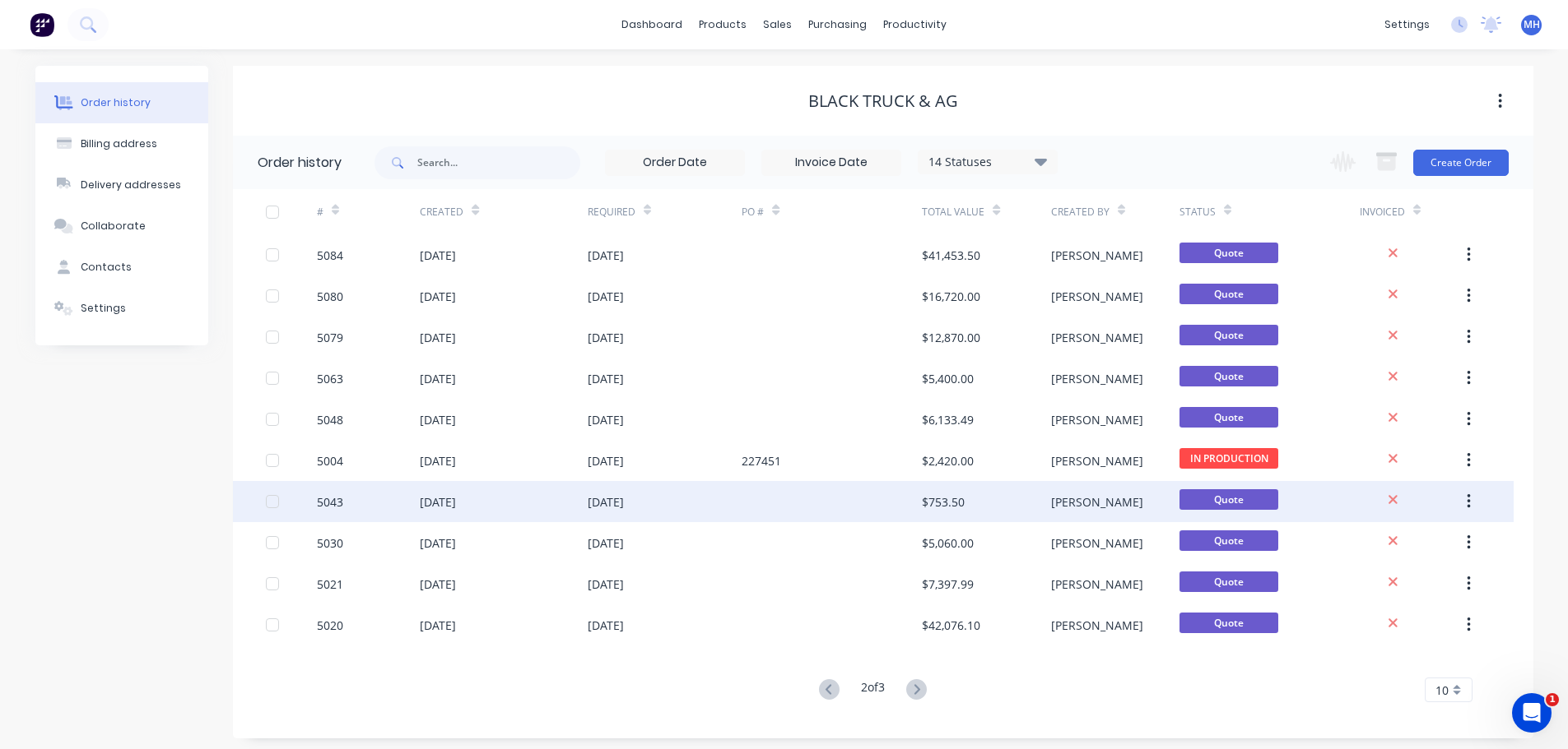
click at [357, 501] on div "5043" at bounding box center [368, 502] width 103 height 41
